Goal: Information Seeking & Learning: Learn about a topic

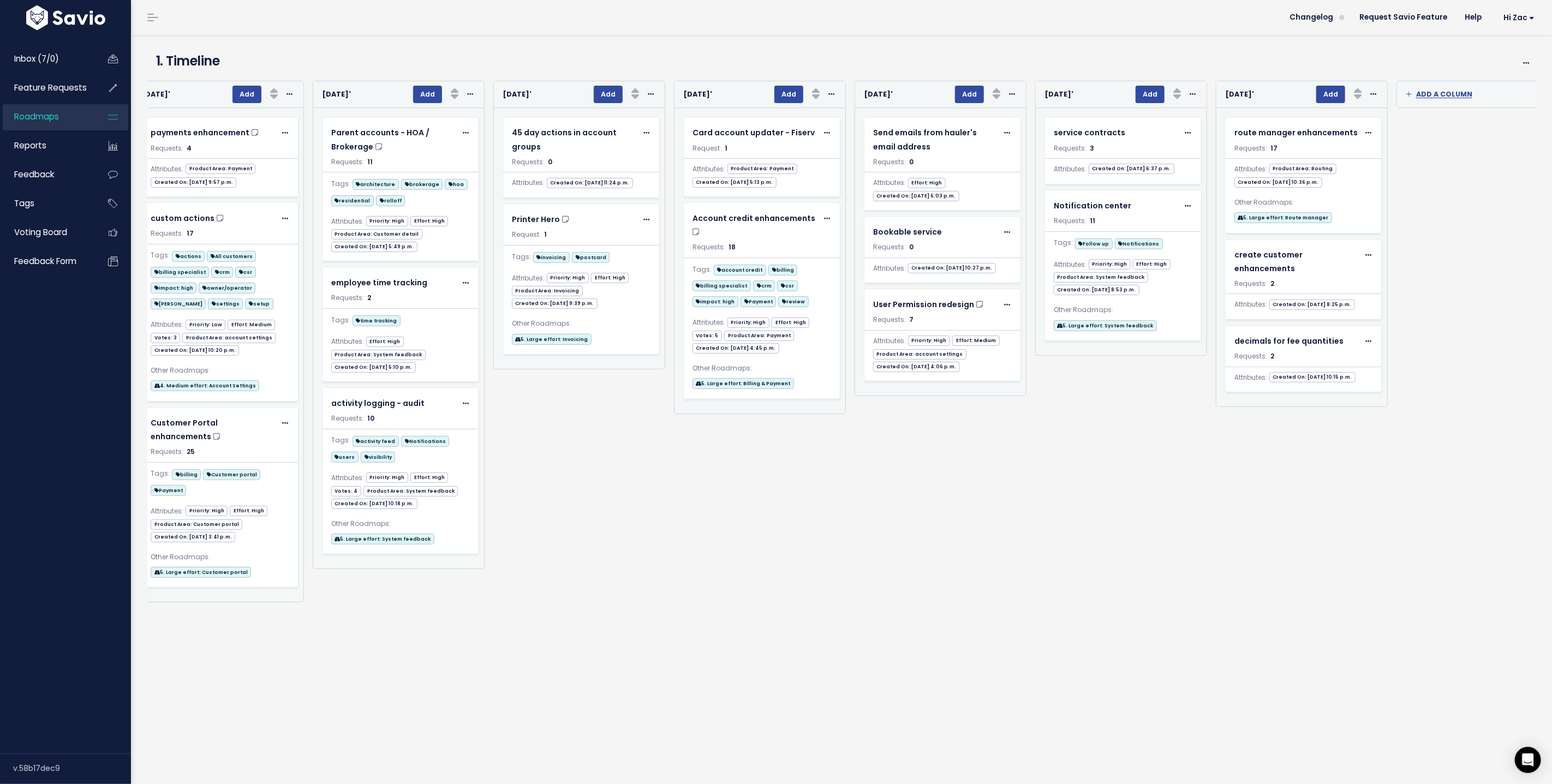
scroll to position [0, 5657]
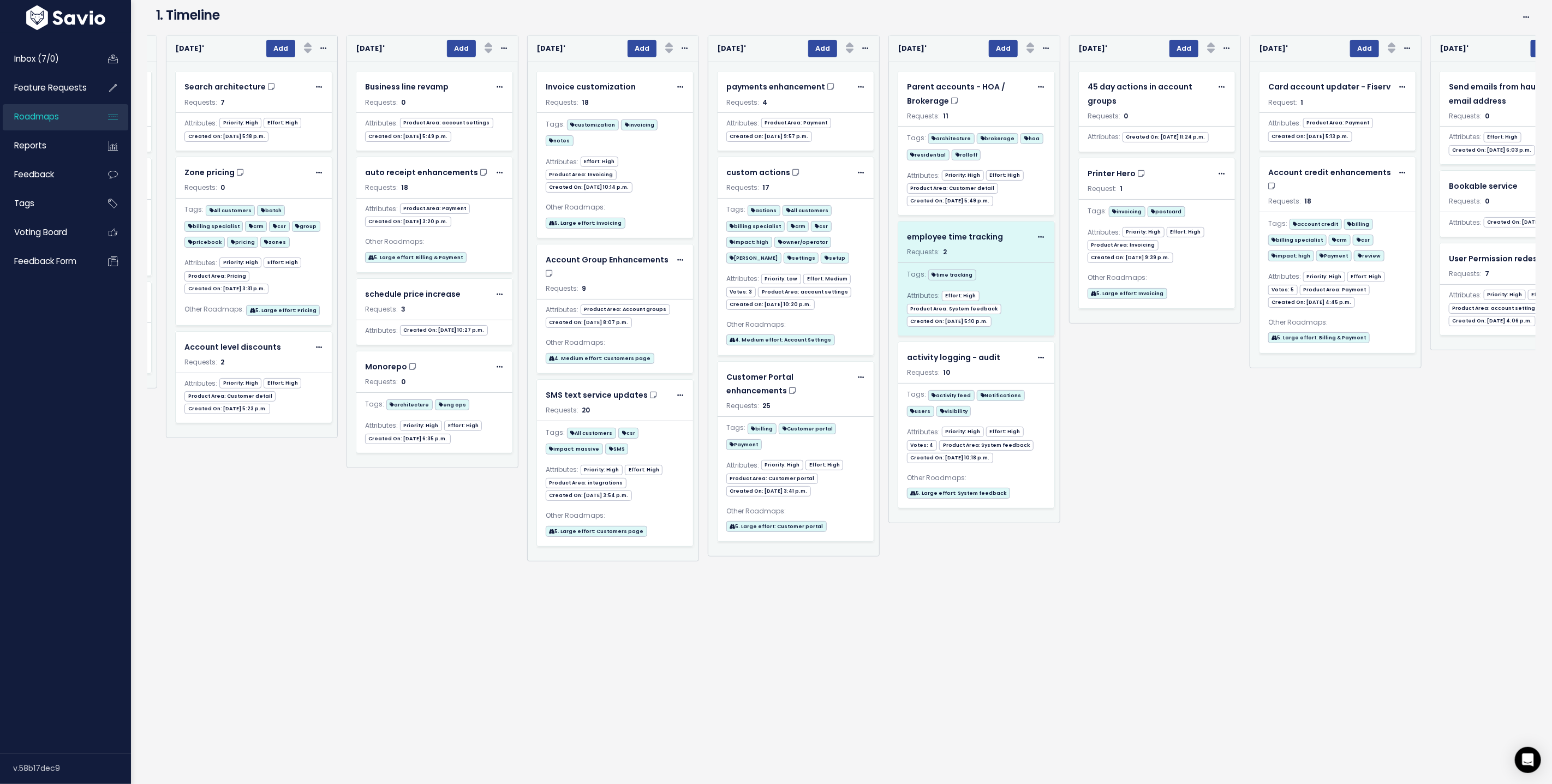
scroll to position [0, 5051]
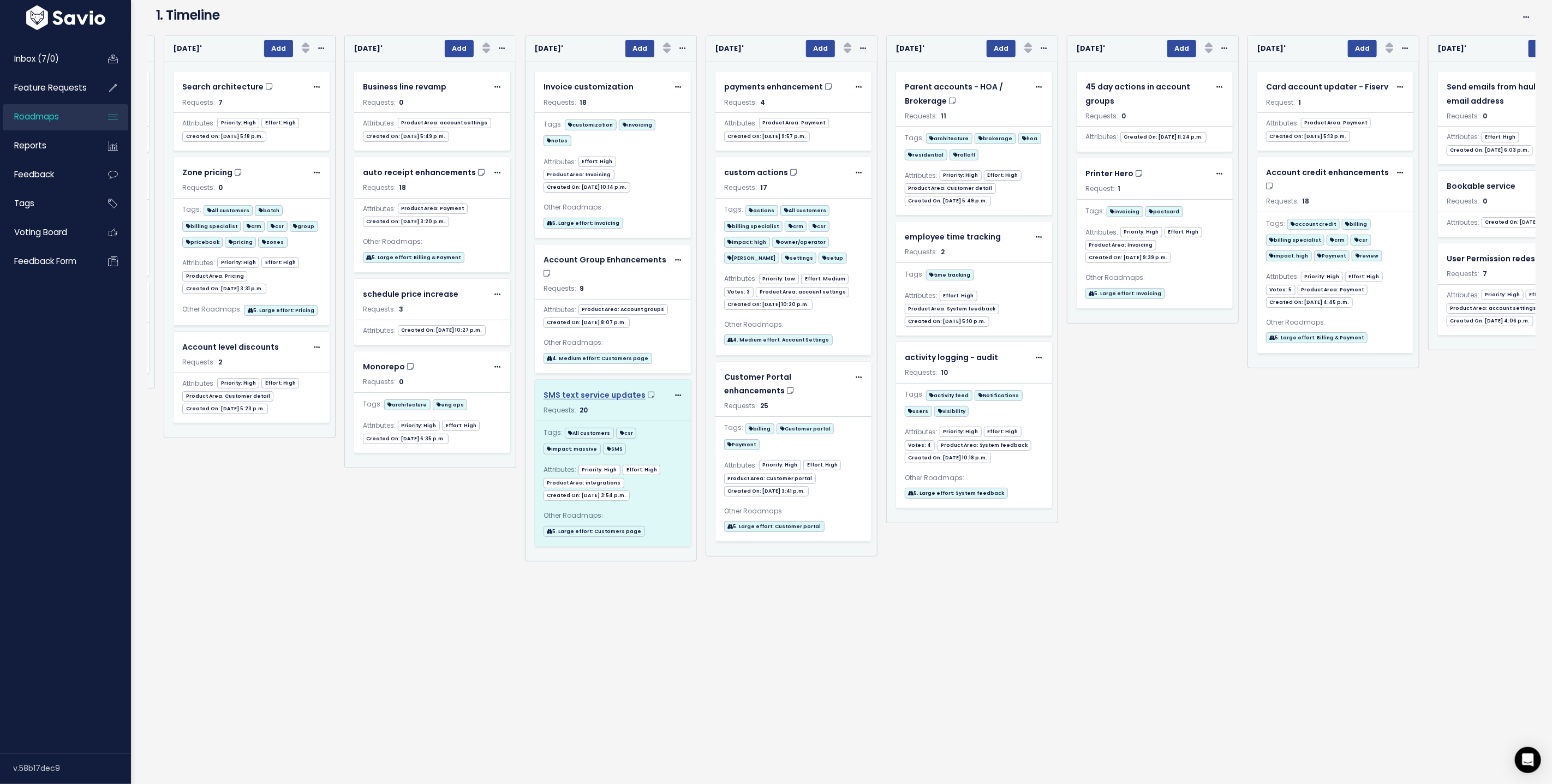
click at [589, 390] on span "SMS text service updates" at bounding box center [595, 395] width 102 height 11
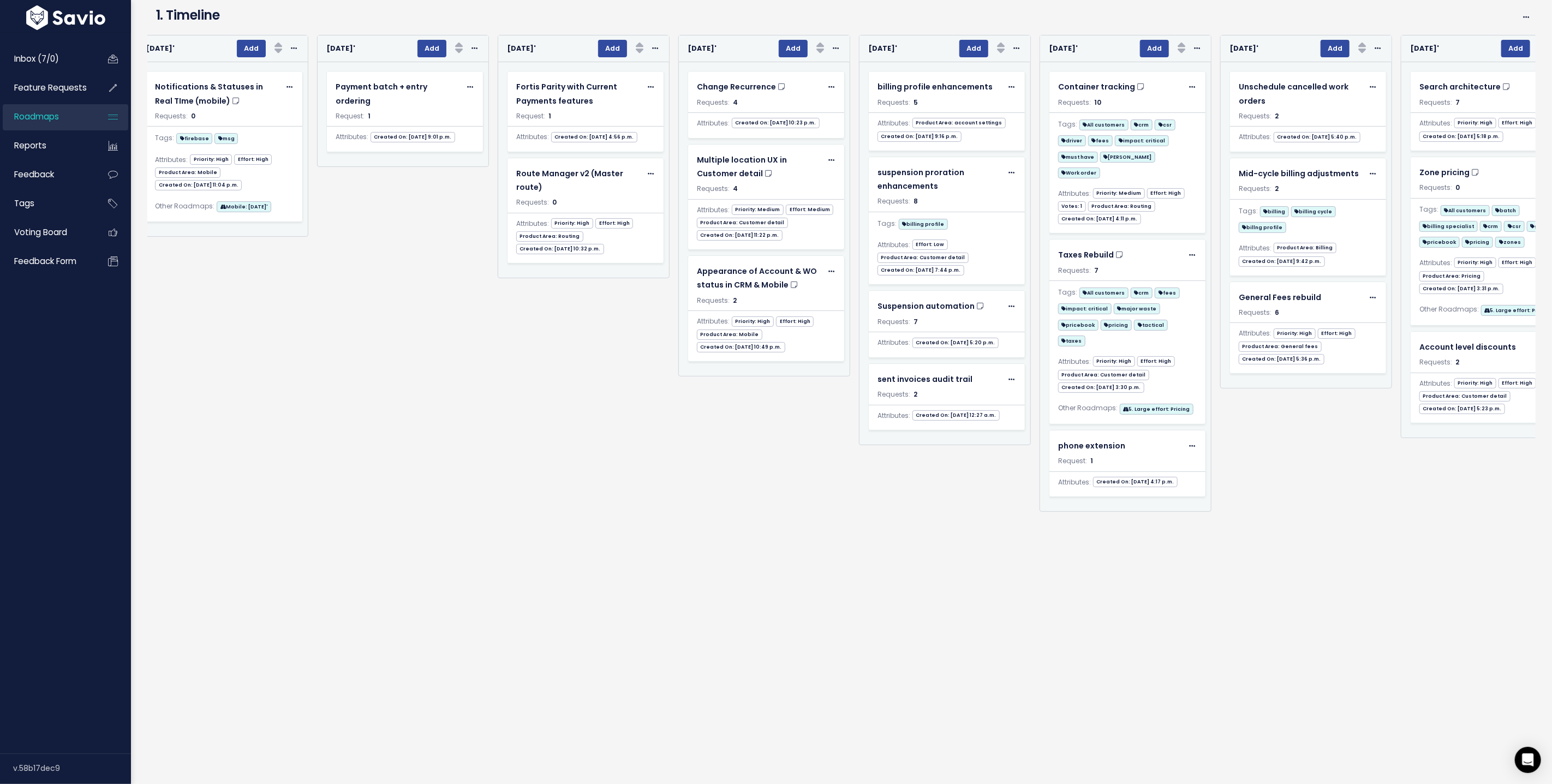
scroll to position [0, 4079]
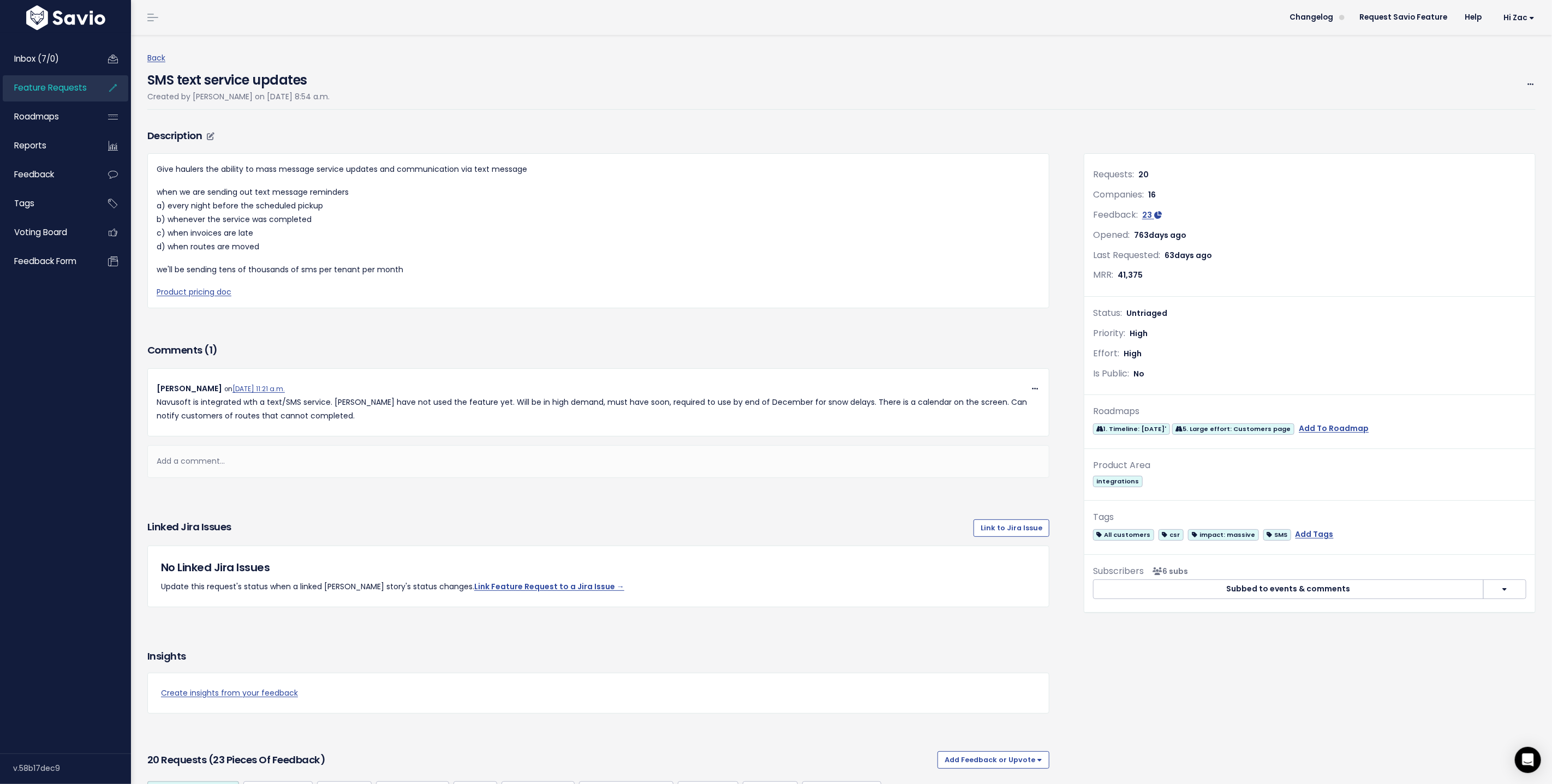
click at [535, 136] on h3 "Description" at bounding box center [598, 136] width 902 height 15
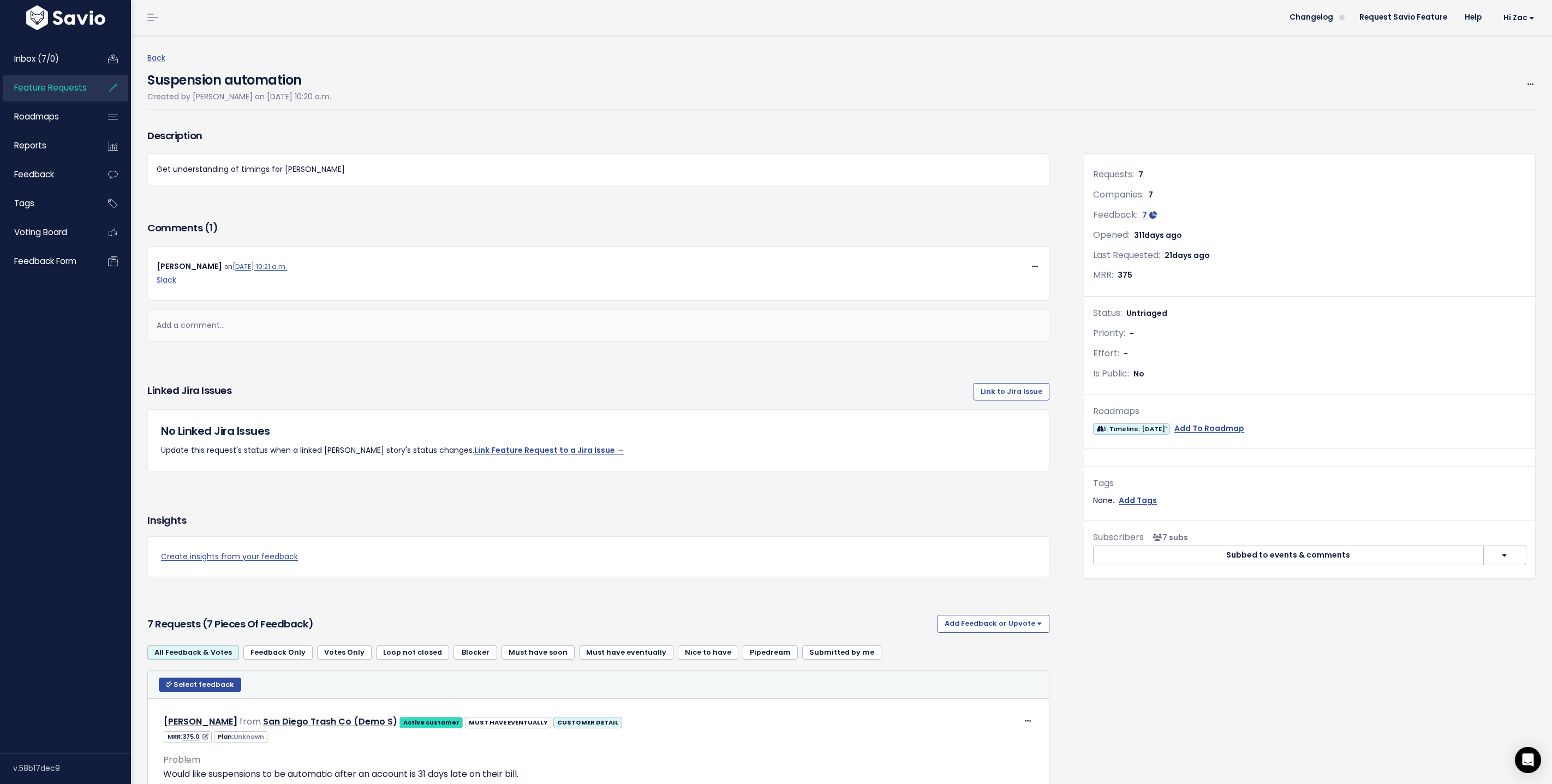
scroll to position [384, 0]
